Goal: Transaction & Acquisition: Book appointment/travel/reservation

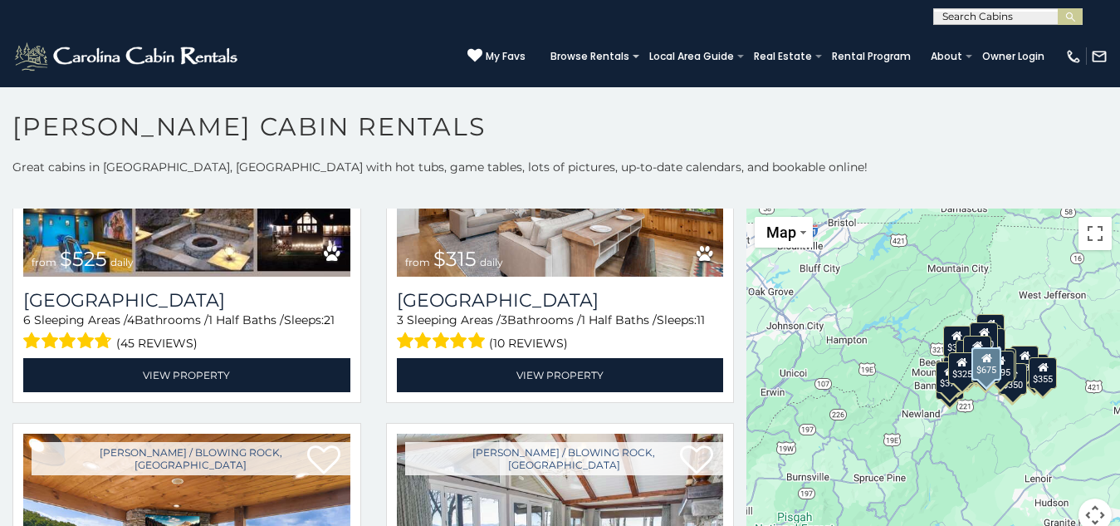
scroll to position [575, 0]
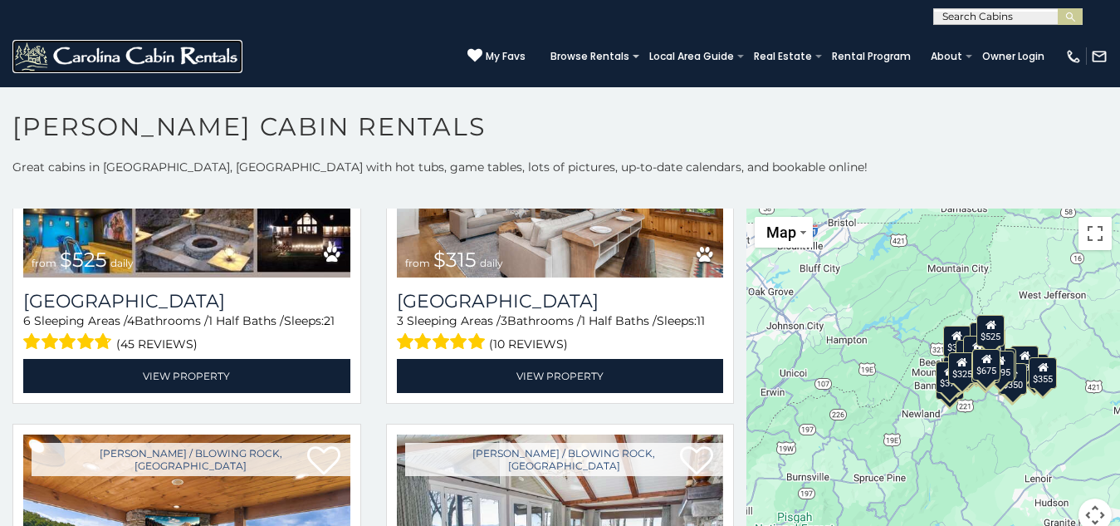
click at [80, 48] on img at bounding box center [127, 56] width 230 height 33
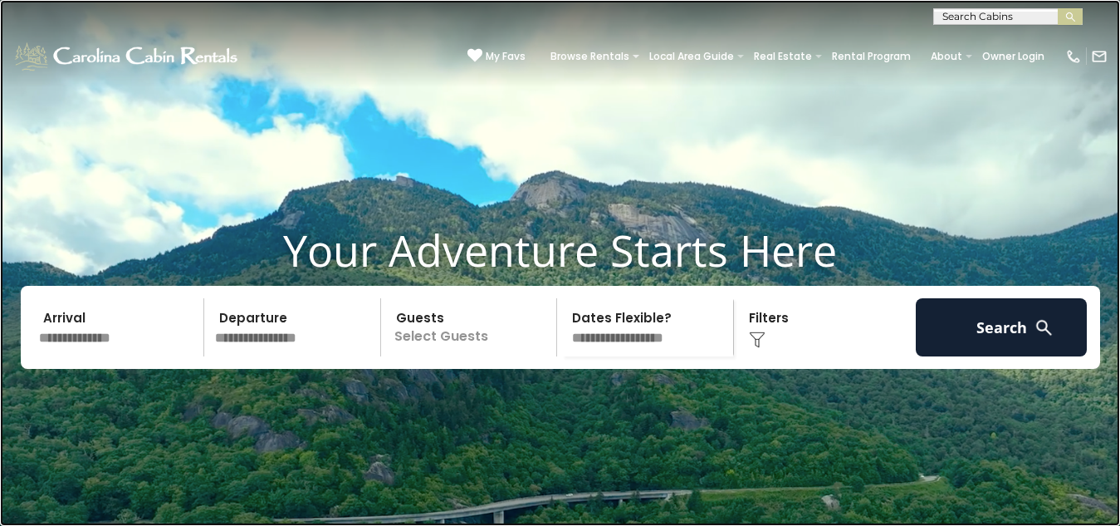
click at [183, 399] on link at bounding box center [560, 263] width 1120 height 526
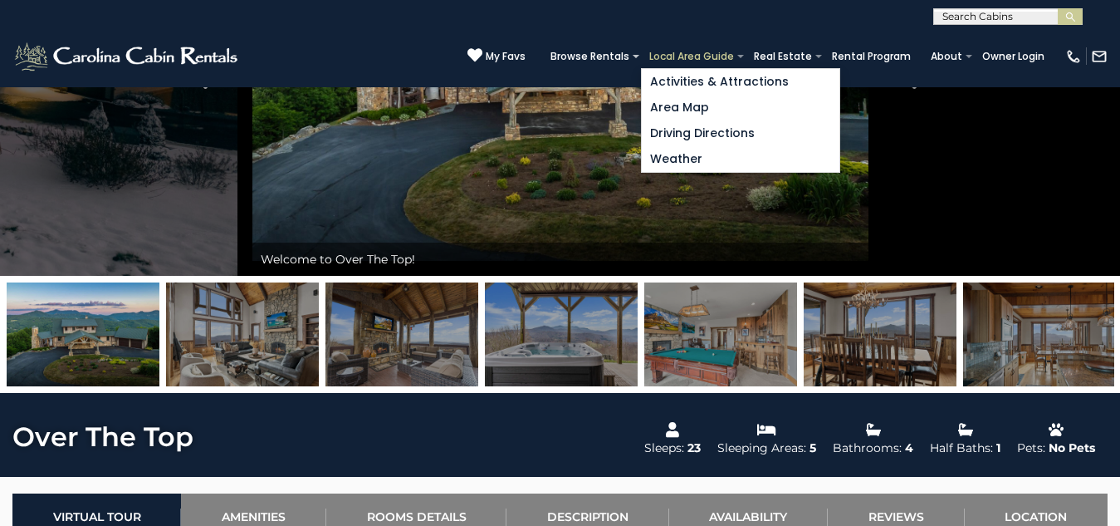
scroll to position [744, 0]
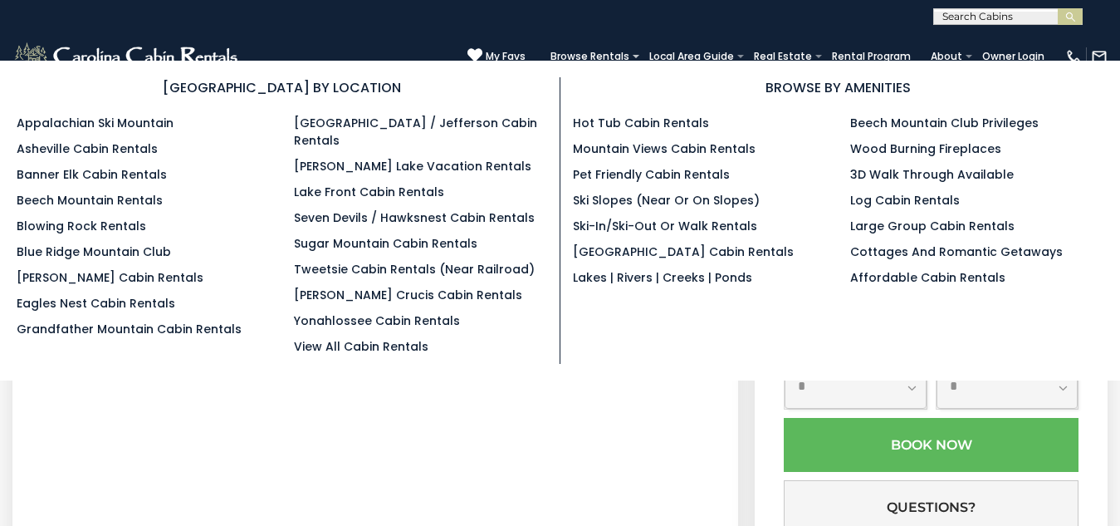
click at [532, 91] on h3 "[GEOGRAPHIC_DATA] BY LOCATION" at bounding box center [282, 87] width 531 height 21
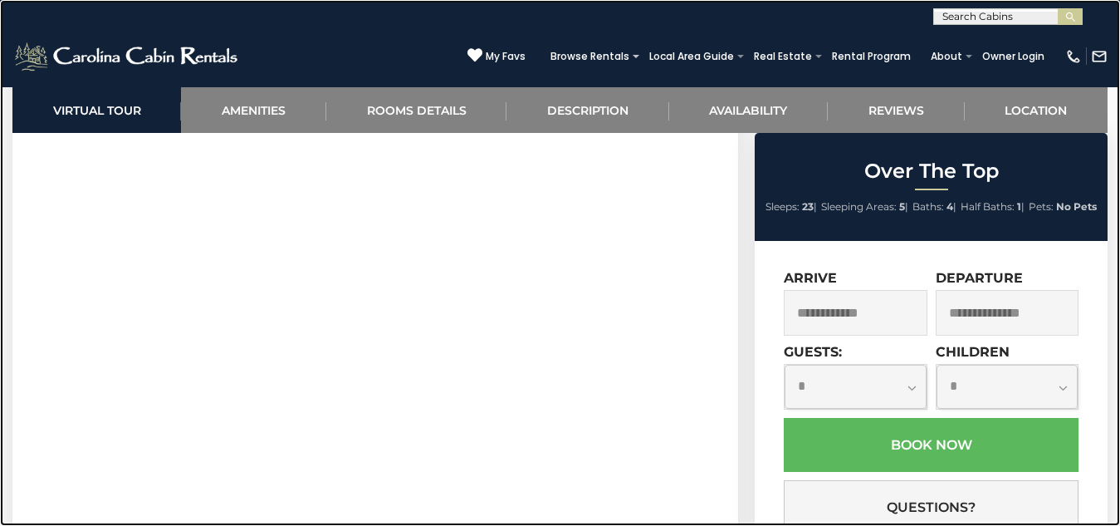
click at [75, 285] on link at bounding box center [560, 263] width 1120 height 526
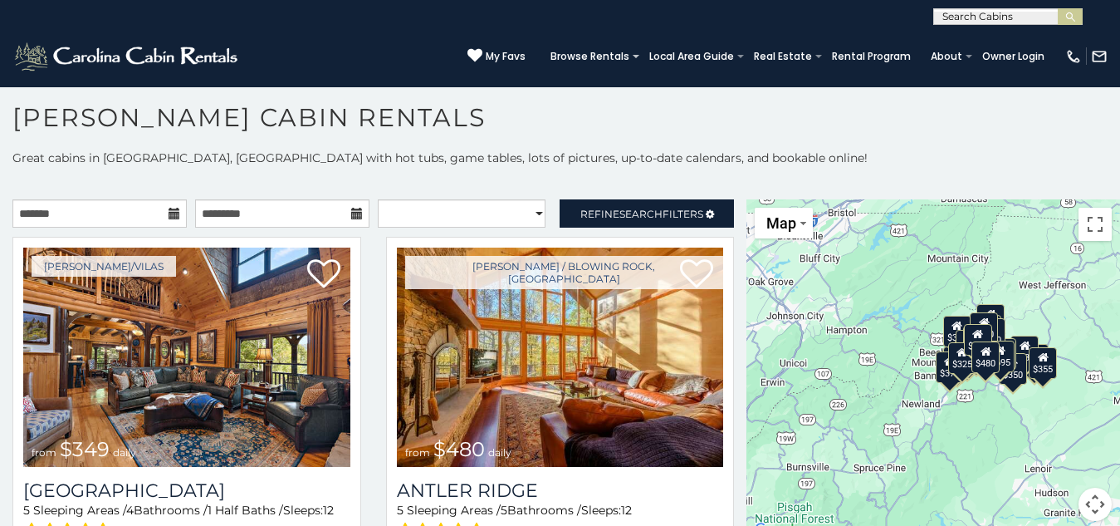
scroll to position [15, 0]
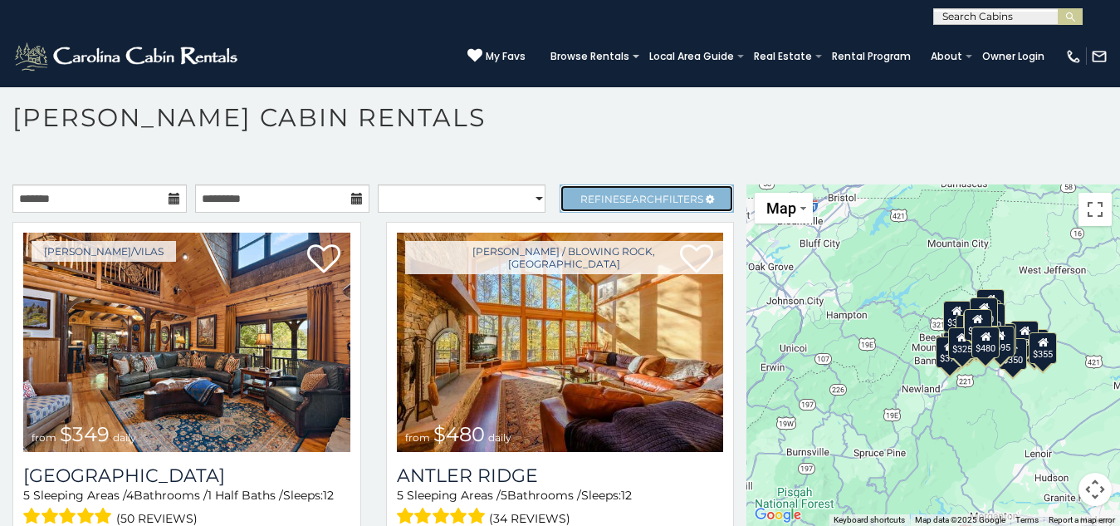
click at [595, 191] on link "Refine Search Filters" at bounding box center [647, 198] width 174 height 28
